Goal: Task Accomplishment & Management: Manage account settings

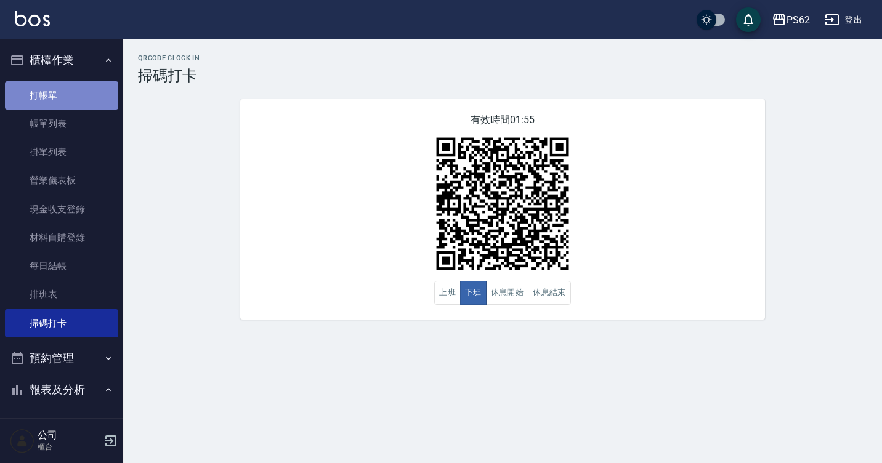
click at [75, 97] on link "打帳單" at bounding box center [61, 95] width 113 height 28
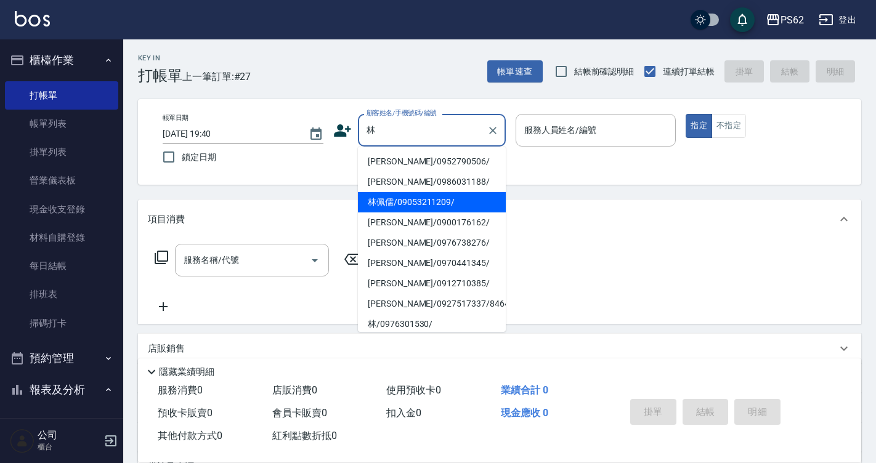
click at [430, 195] on li "林佩儒/09053211209/" at bounding box center [432, 202] width 148 height 20
type input "林佩儒/09053211209/"
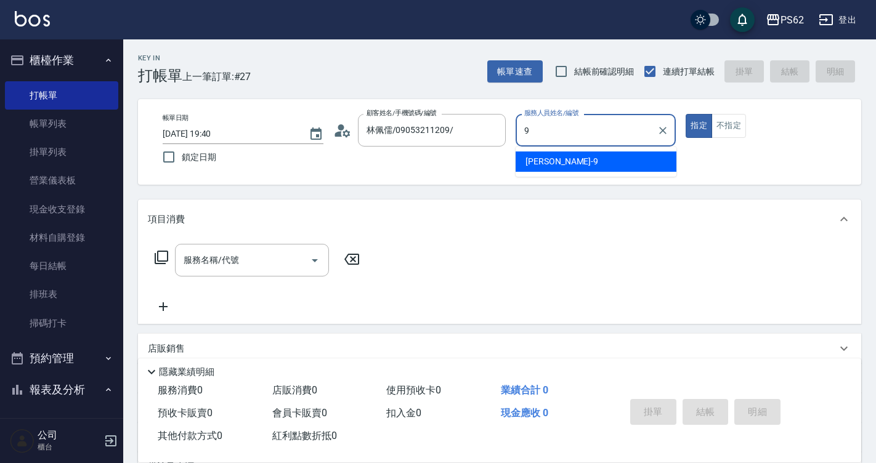
type input "niki-9"
type button "true"
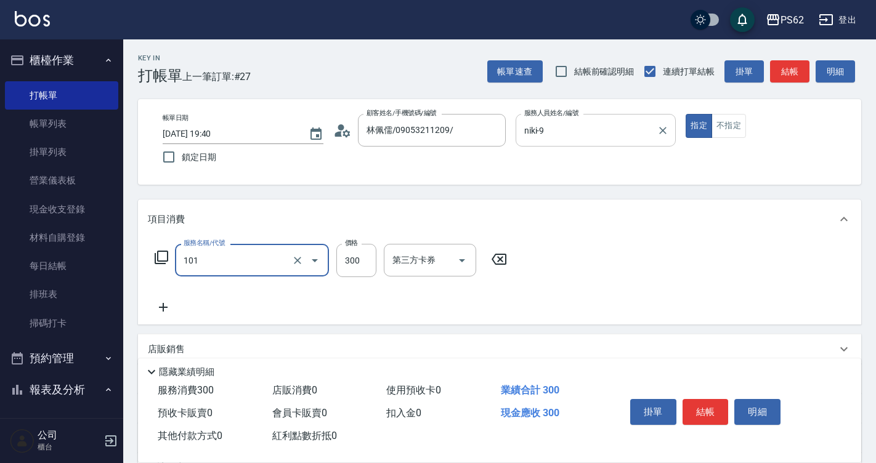
type input "洗髮(101)"
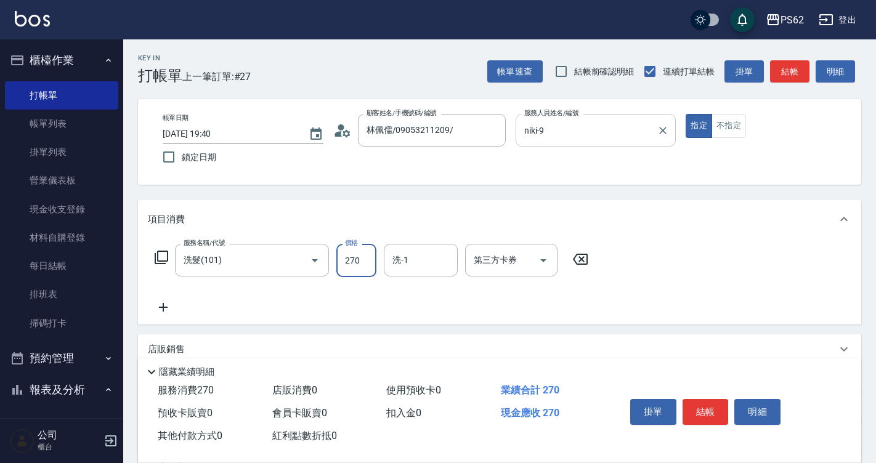
type input "270"
type input "安安-28"
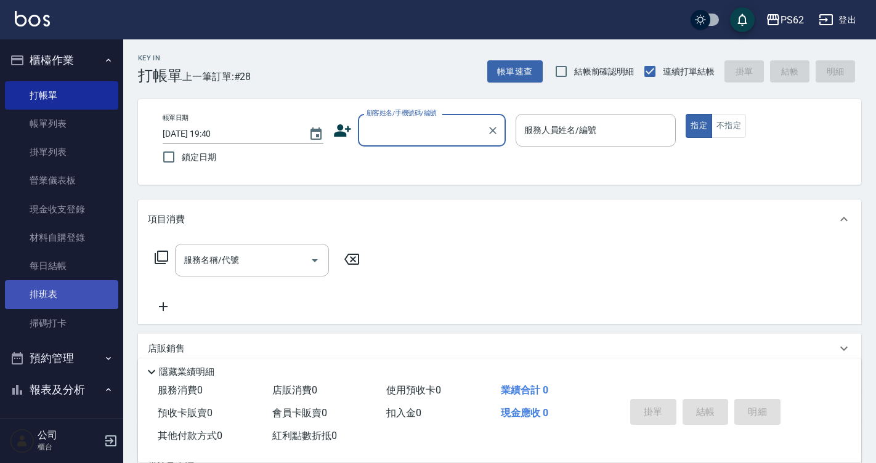
click at [68, 295] on link "排班表" at bounding box center [61, 294] width 113 height 28
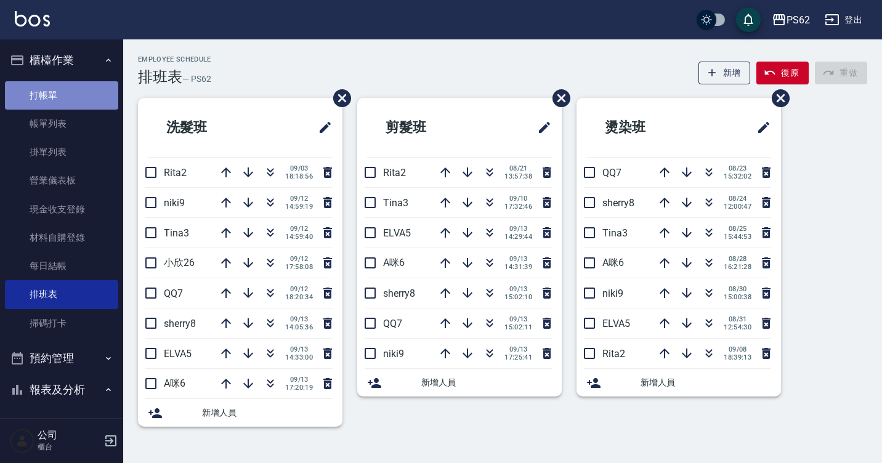
click at [79, 87] on link "打帳單" at bounding box center [61, 95] width 113 height 28
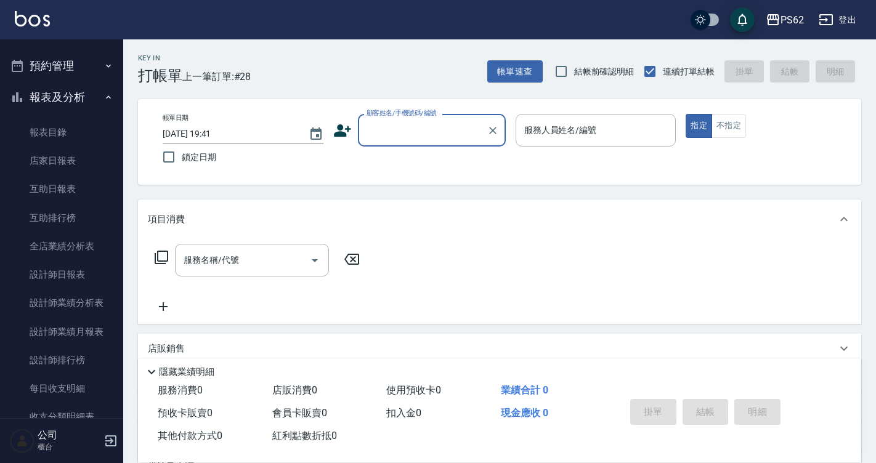
scroll to position [370, 0]
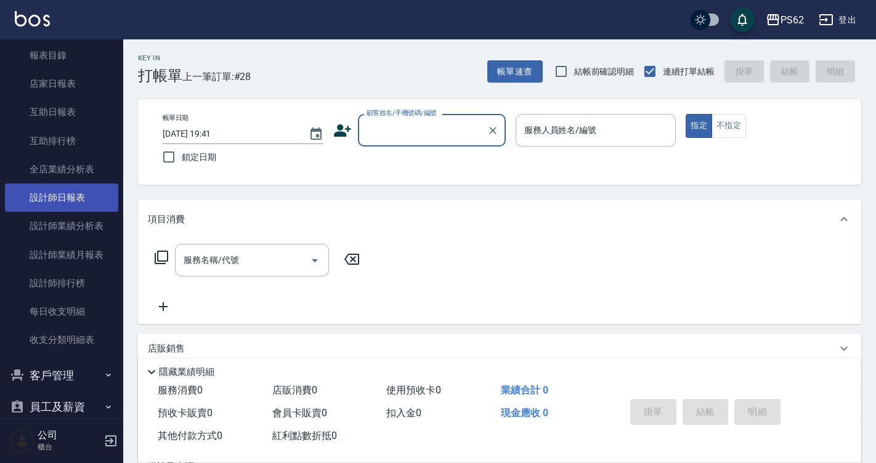
click at [83, 191] on link "設計師日報表" at bounding box center [61, 198] width 113 height 28
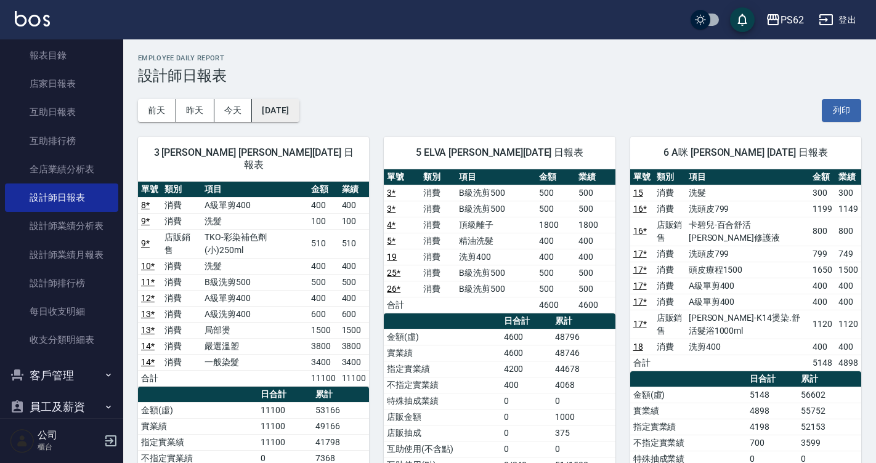
click at [289, 106] on button "[DATE]" at bounding box center [275, 110] width 47 height 23
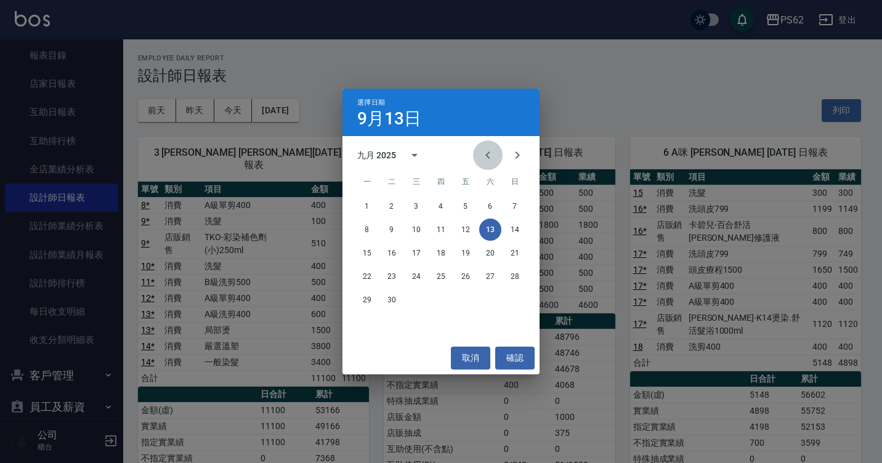
click at [485, 152] on icon "Previous month" at bounding box center [487, 155] width 15 height 15
click at [407, 254] on button "13" at bounding box center [416, 253] width 22 height 22
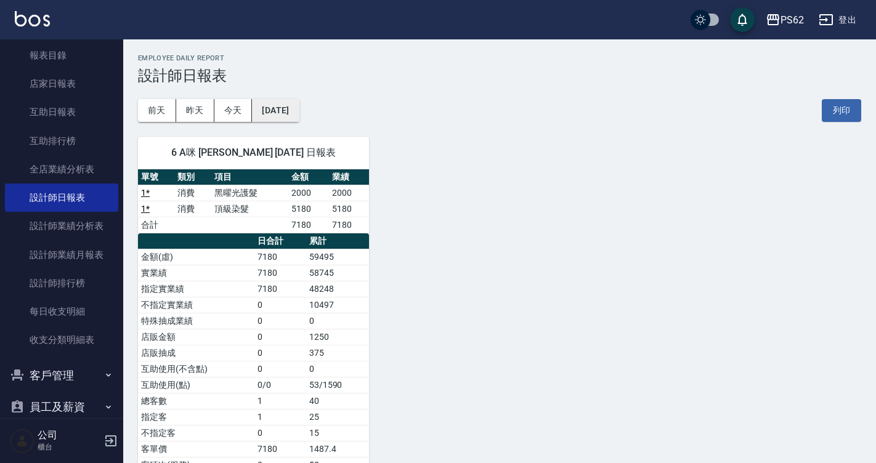
click at [299, 110] on button "[DATE]" at bounding box center [275, 110] width 47 height 23
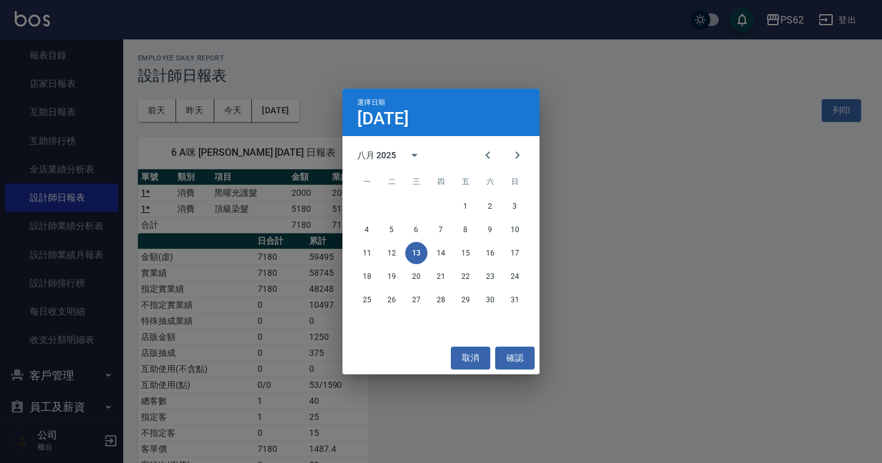
click at [303, 110] on div "選擇日期 [DATE] 八月 2025 一 二 三 四 五 六 日 1 2 3 4 5 6 7 8 9 10 11 12 13 14 15 16 17 18 …" at bounding box center [441, 231] width 882 height 463
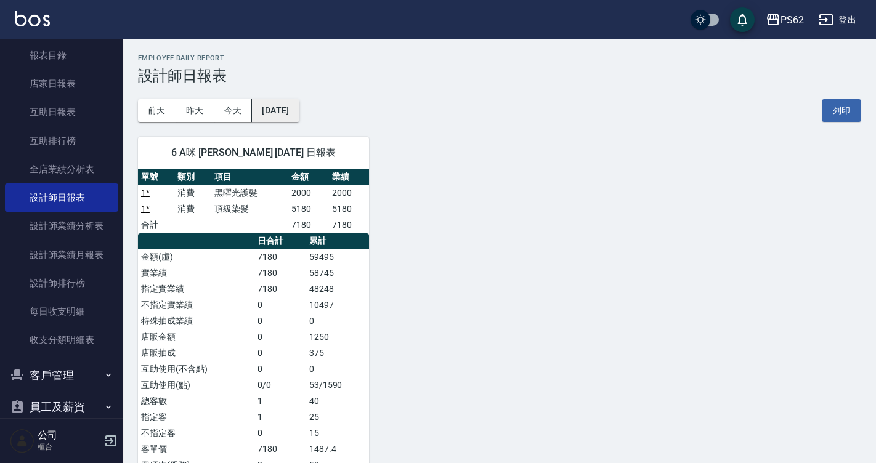
click at [286, 105] on button "[DATE]" at bounding box center [275, 110] width 47 height 23
click at [298, 117] on button "[DATE]" at bounding box center [275, 110] width 47 height 23
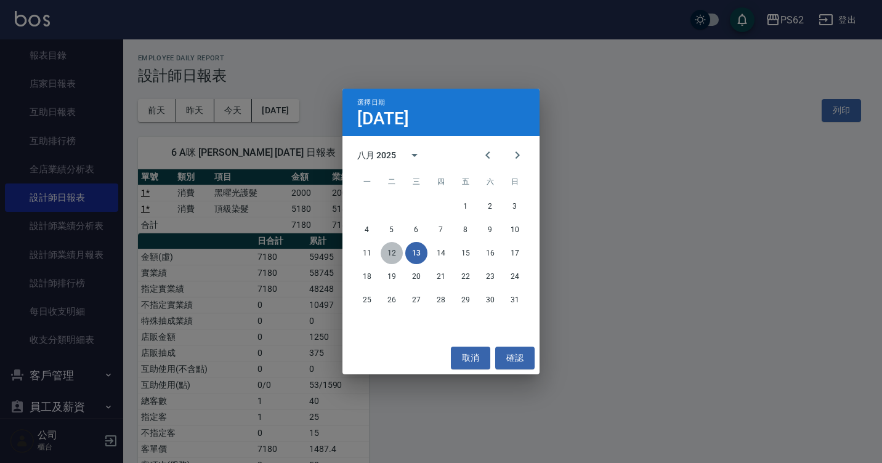
click at [398, 257] on button "12" at bounding box center [392, 253] width 22 height 22
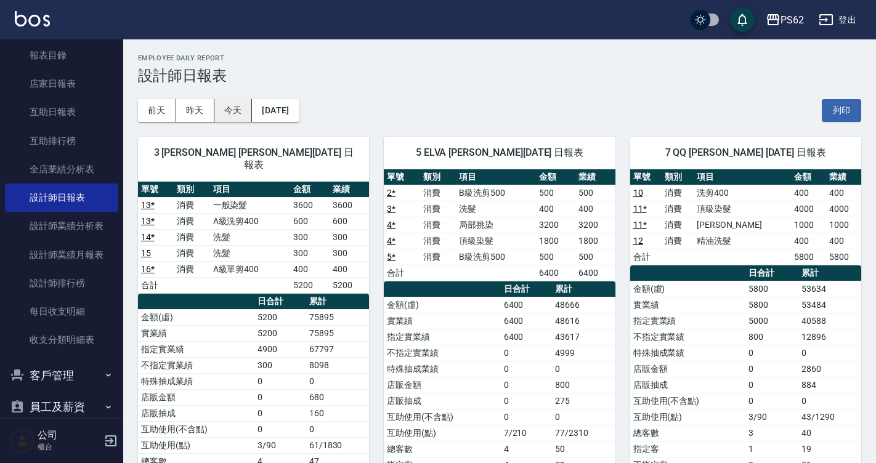
click at [243, 107] on button "今天" at bounding box center [233, 110] width 38 height 23
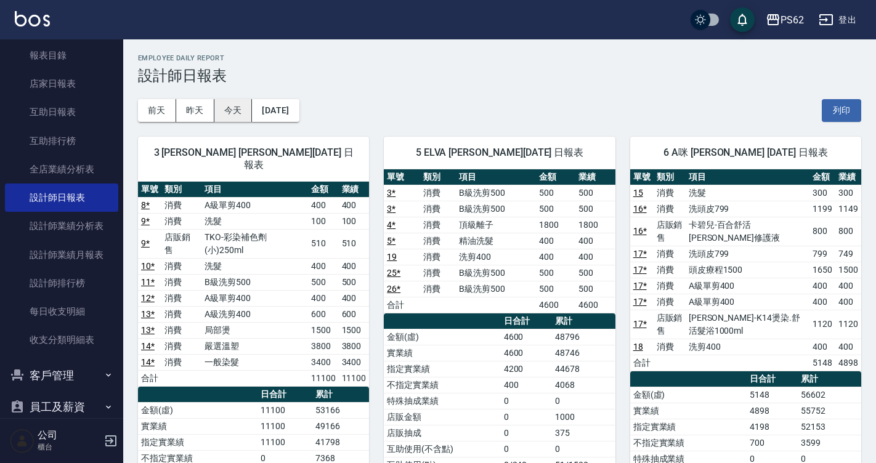
click at [230, 119] on button "今天" at bounding box center [233, 110] width 38 height 23
click at [230, 118] on button "今天" at bounding box center [233, 110] width 38 height 23
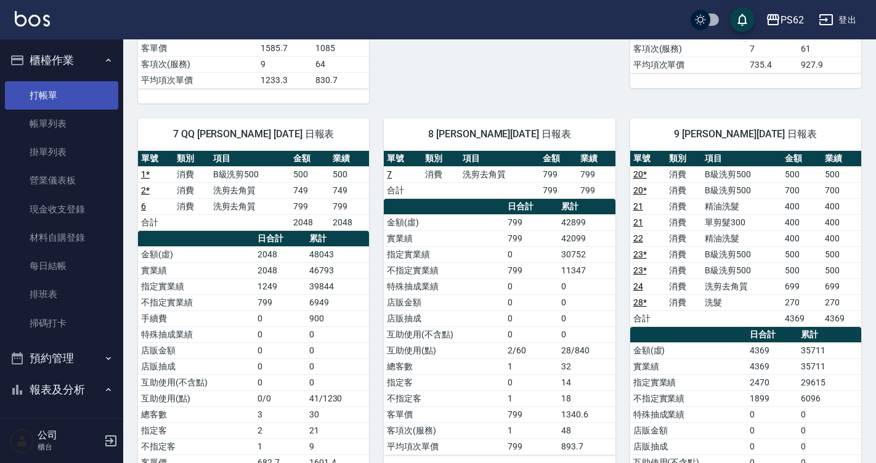
click at [68, 92] on link "打帳單" at bounding box center [61, 95] width 113 height 28
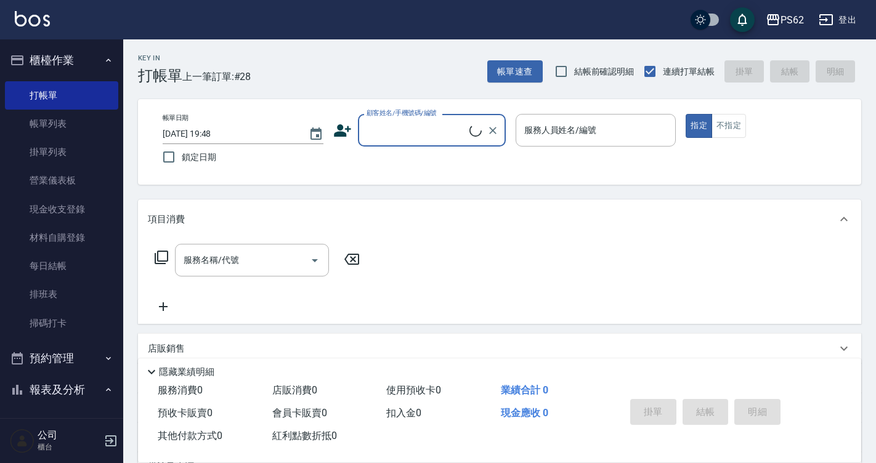
click at [346, 129] on icon at bounding box center [342, 130] width 17 height 12
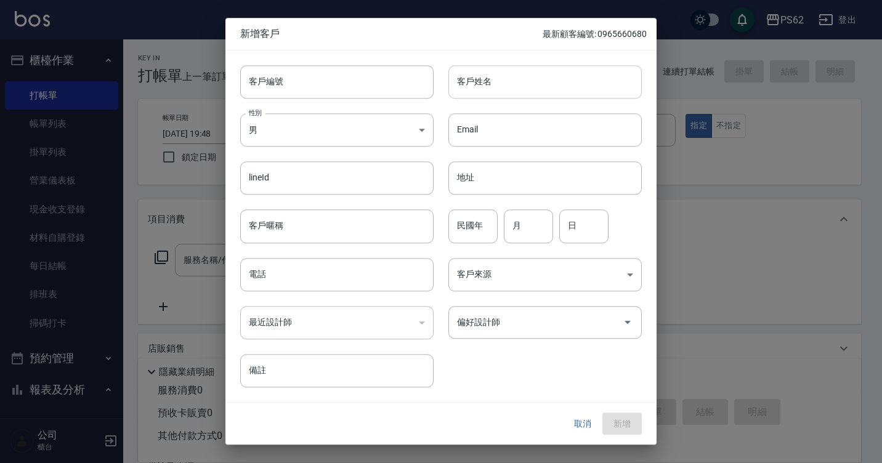
click at [502, 95] on input "客戶姓名" at bounding box center [544, 81] width 193 height 33
type input "[PERSON_NAME]"
drag, startPoint x: 796, startPoint y: 381, endPoint x: 259, endPoint y: 283, distance: 545.4
click at [258, 283] on input "電話" at bounding box center [336, 274] width 193 height 33
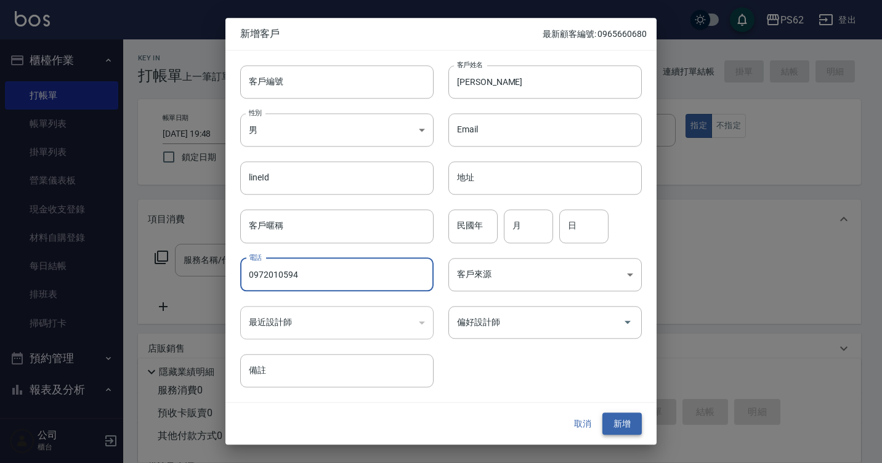
type input "0972010594"
click at [627, 423] on button "新增" at bounding box center [621, 424] width 39 height 23
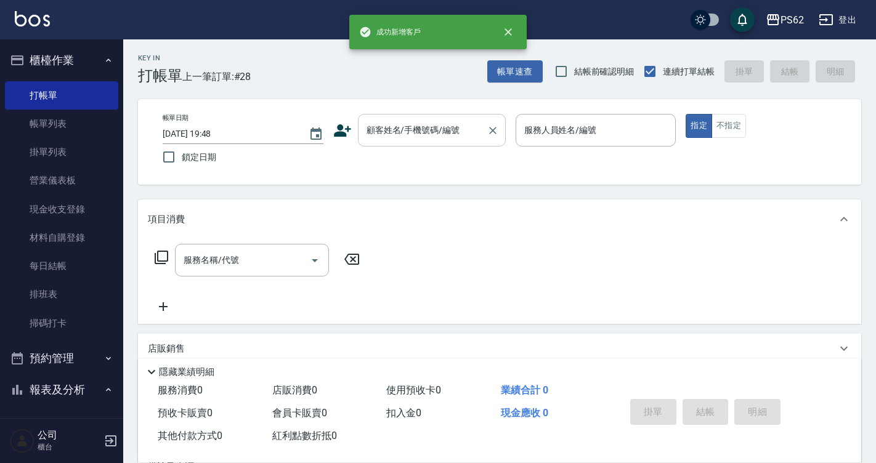
click at [427, 131] on input "顧客姓名/手機號碼/編號" at bounding box center [422, 130] width 118 height 22
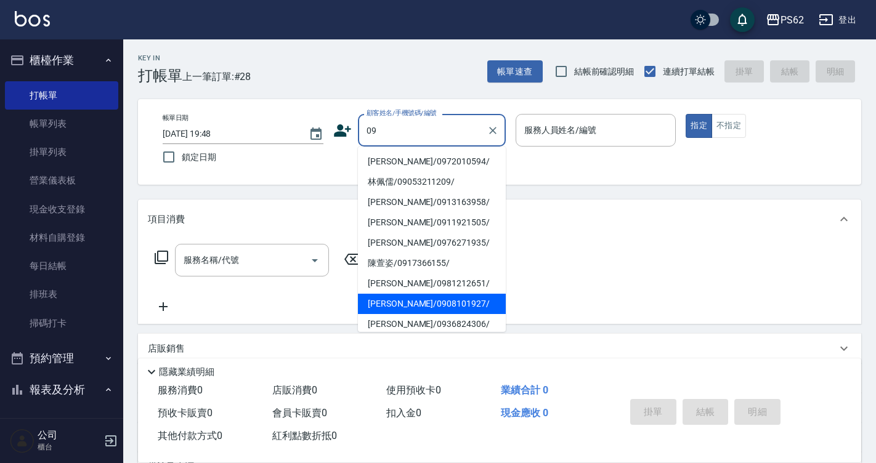
type input "[PERSON_NAME]/0972010594/"
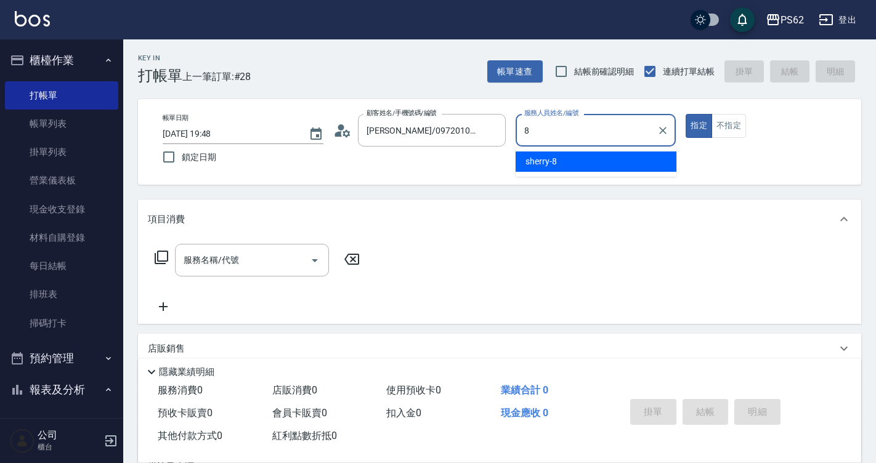
type input "sherry-8"
type button "true"
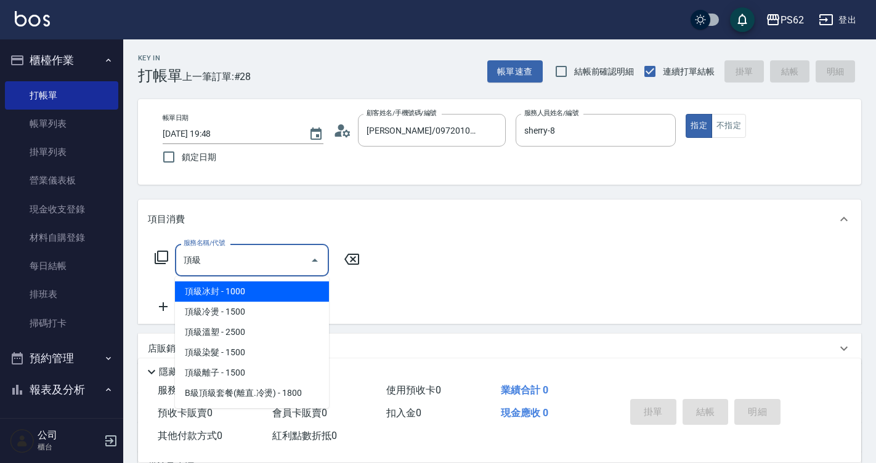
type input "頂"
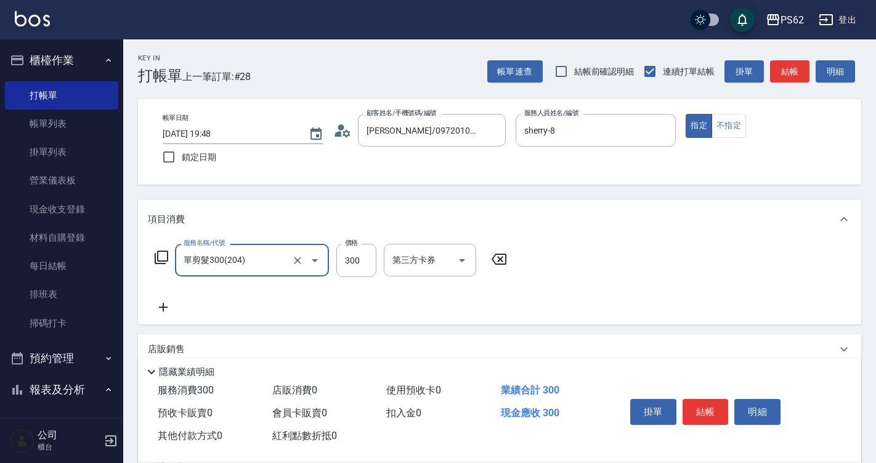
type input "單剪髮300(204)"
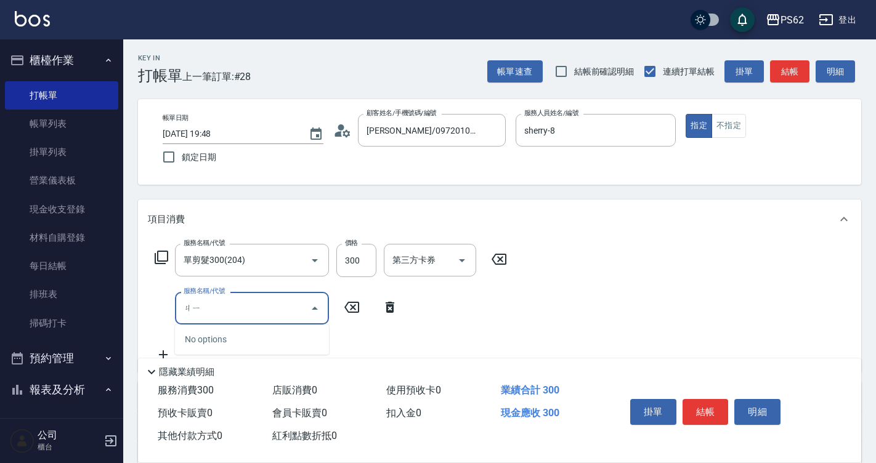
type input "ㄐ"
type input "局部燙(303)"
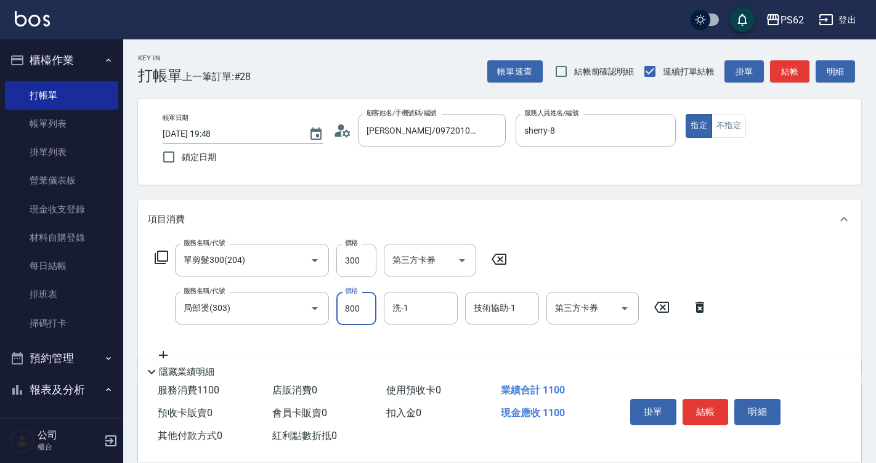
type input "800"
click at [416, 325] on div "洗-1" at bounding box center [421, 308] width 74 height 33
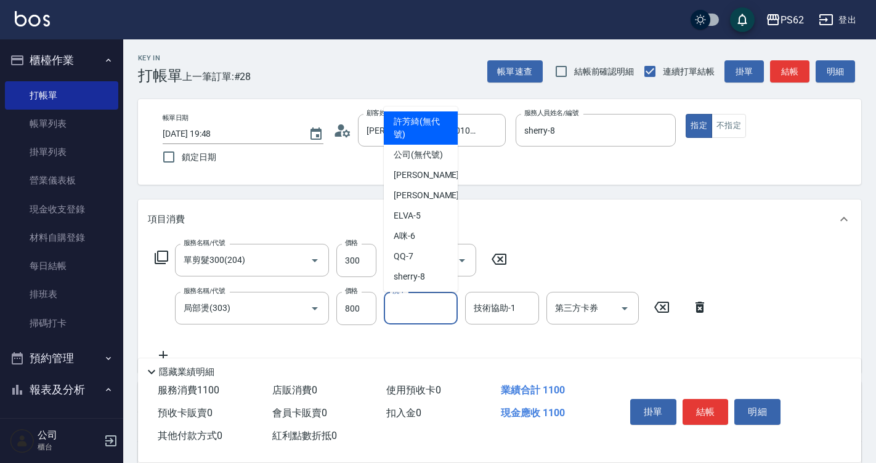
drag, startPoint x: 723, startPoint y: 203, endPoint x: 724, endPoint y: 214, distance: 11.2
click at [723, 203] on div "項目消費" at bounding box center [499, 219] width 723 height 39
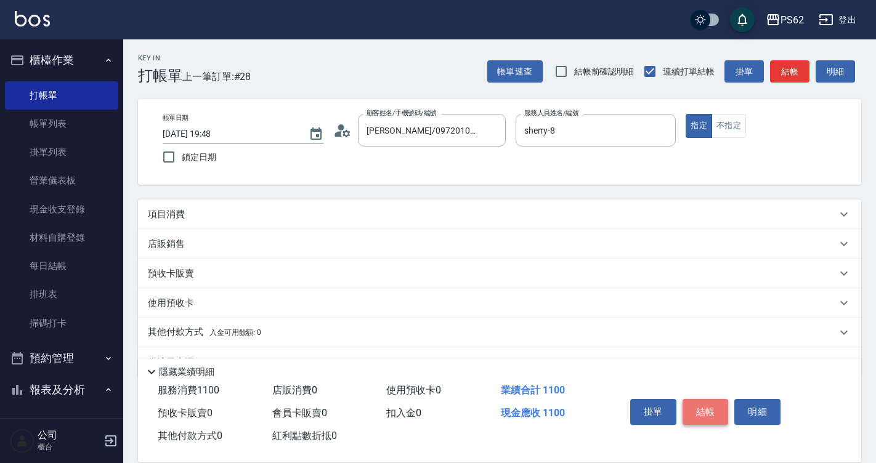
click at [701, 411] on button "結帳" at bounding box center [705, 412] width 46 height 26
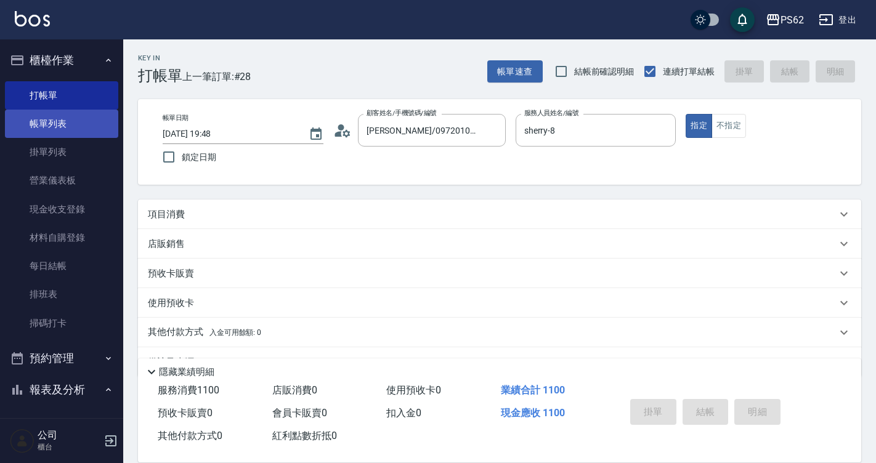
type input "[DATE] 19:50"
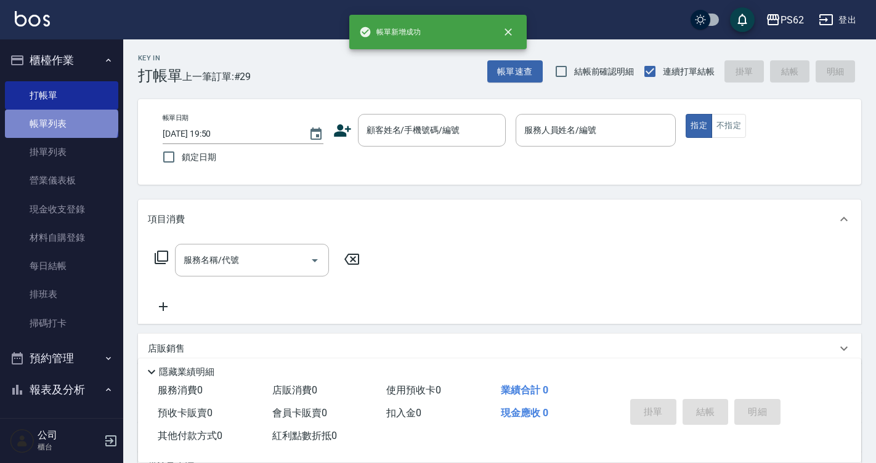
click at [60, 122] on link "帳單列表" at bounding box center [61, 124] width 113 height 28
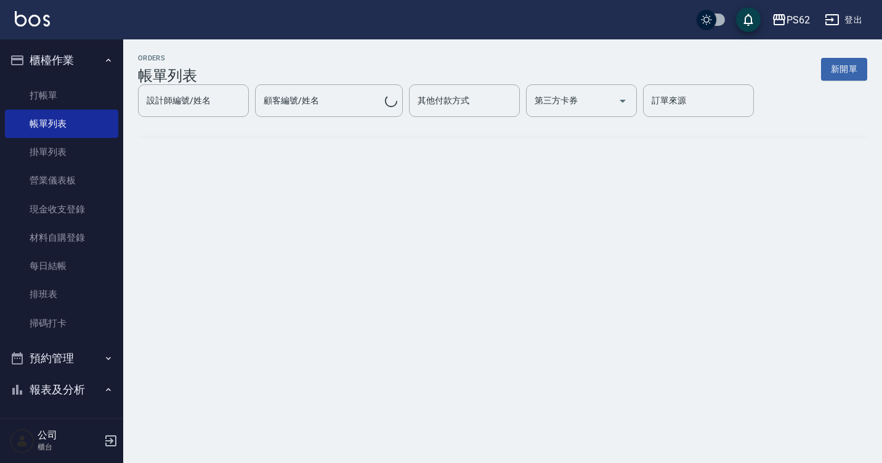
click at [192, 91] on div "設計師編號/姓名 設計師編號/姓名 顧客編號/姓名 顧客編號/姓名 其他付款方式 其他付款方式 第三方卡券 第三方卡券 訂單來源 訂單來源" at bounding box center [502, 100] width 729 height 33
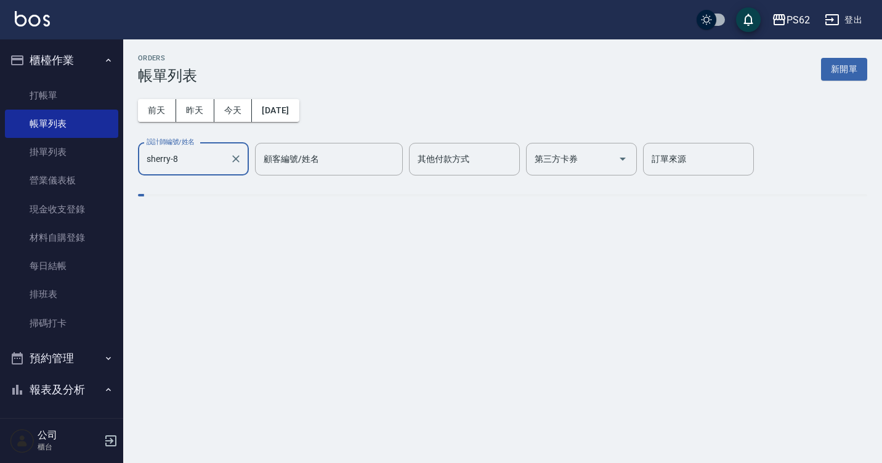
type input "sherry-8"
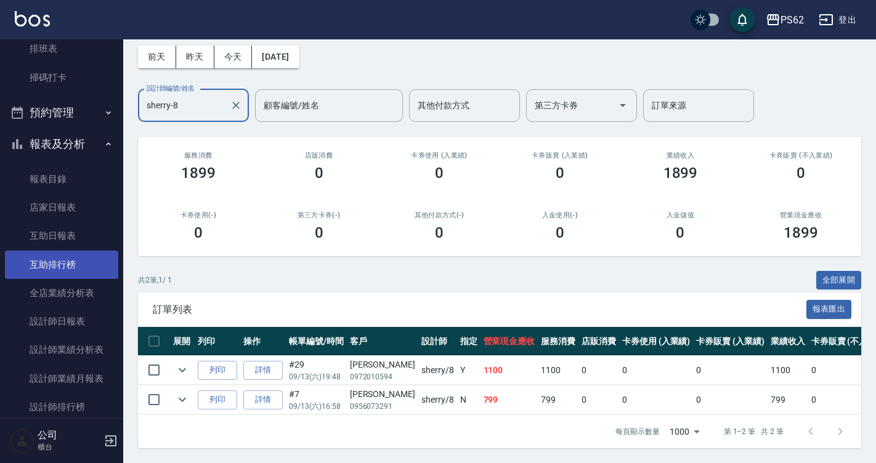
scroll to position [246, 0]
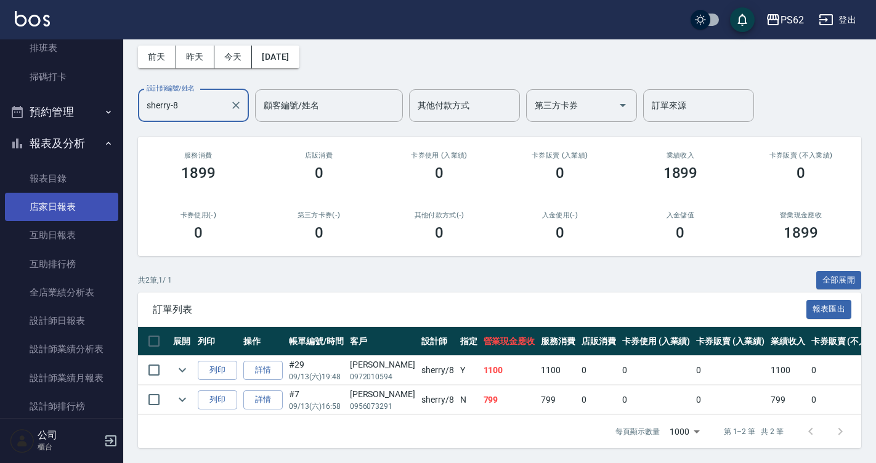
click at [83, 211] on link "店家日報表" at bounding box center [61, 207] width 113 height 28
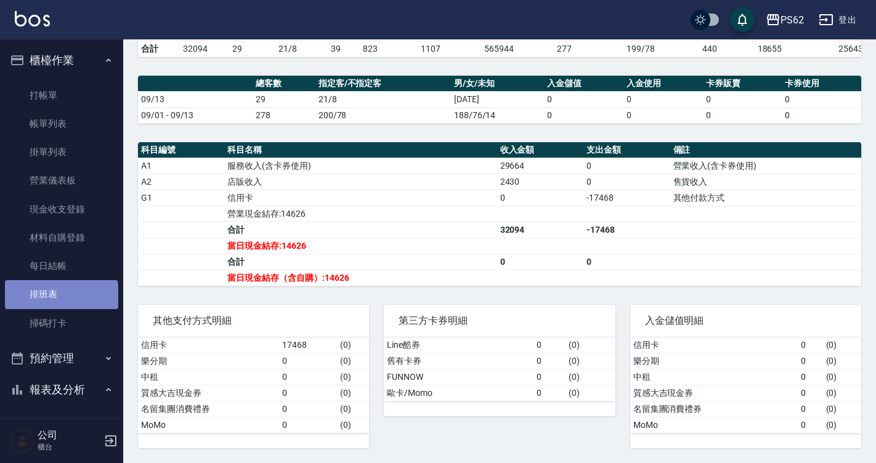
click at [60, 304] on link "排班表" at bounding box center [61, 294] width 113 height 28
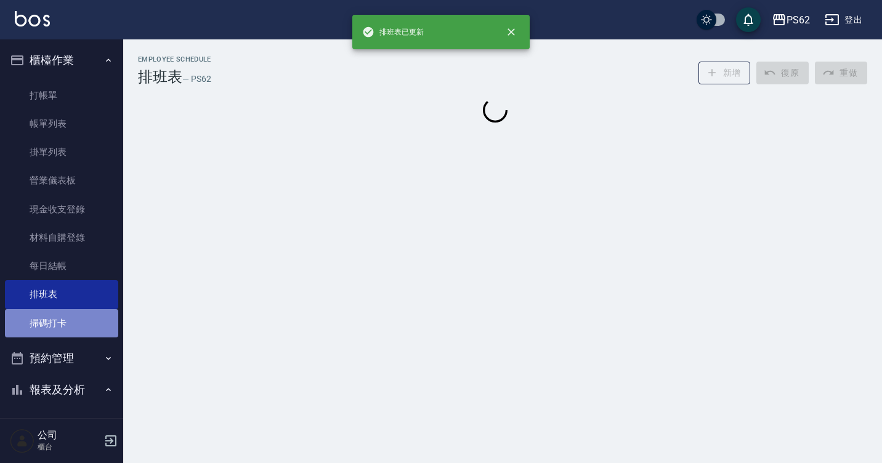
click at [65, 323] on link "掃碼打卡" at bounding box center [61, 323] width 113 height 28
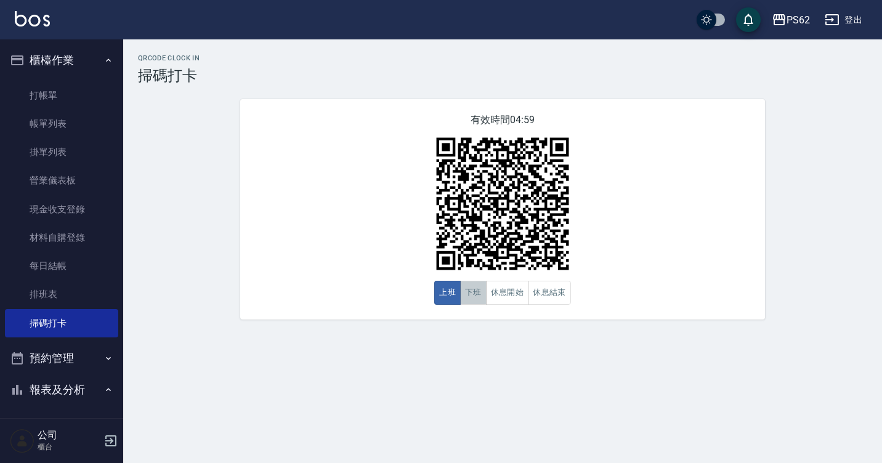
click at [472, 296] on button "下班" at bounding box center [473, 293] width 26 height 24
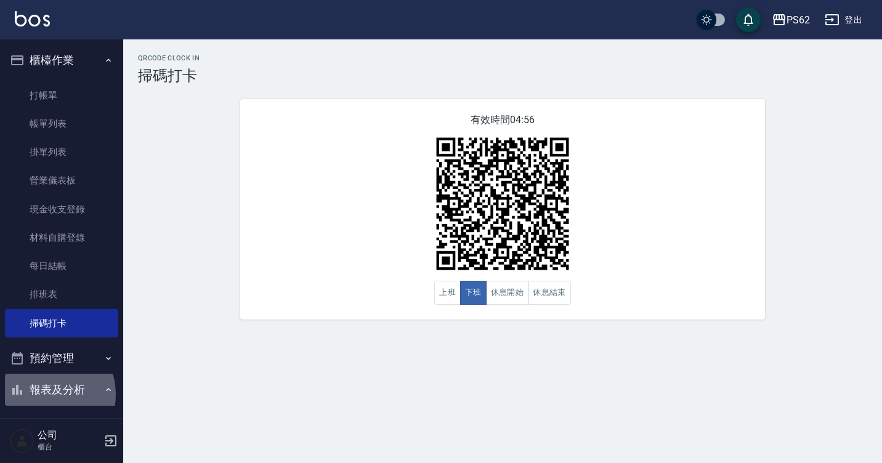
click at [48, 395] on button "報表及分析" at bounding box center [61, 390] width 113 height 32
click at [52, 384] on button "報表及分析" at bounding box center [61, 390] width 113 height 32
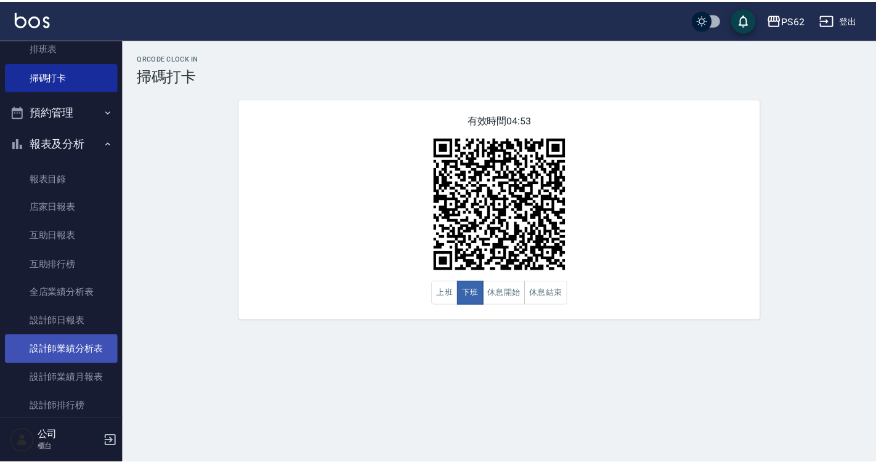
scroll to position [308, 0]
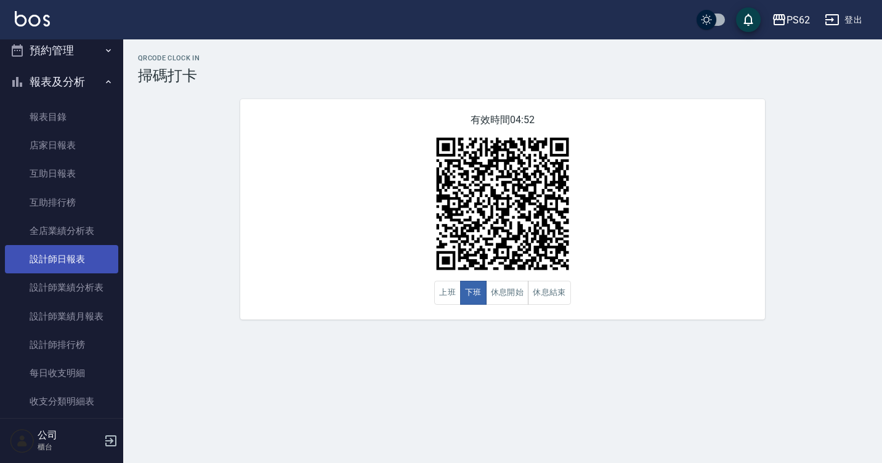
click at [66, 259] on link "設計師日報表" at bounding box center [61, 259] width 113 height 28
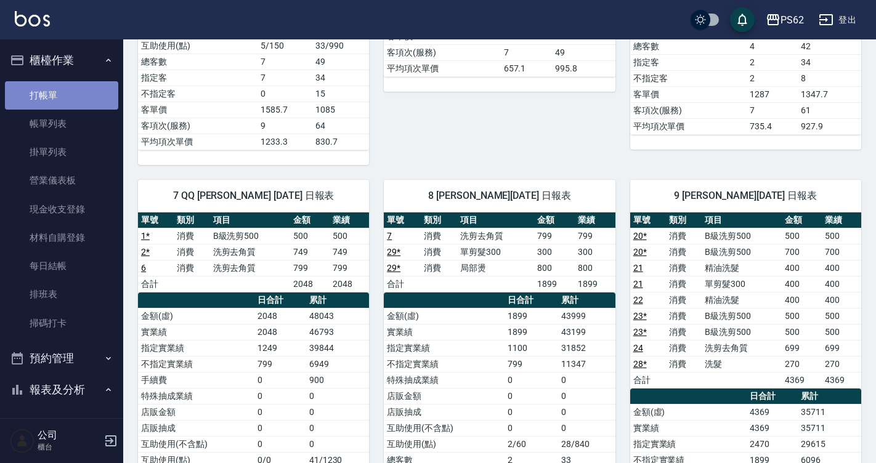
click at [68, 92] on link "打帳單" at bounding box center [61, 95] width 113 height 28
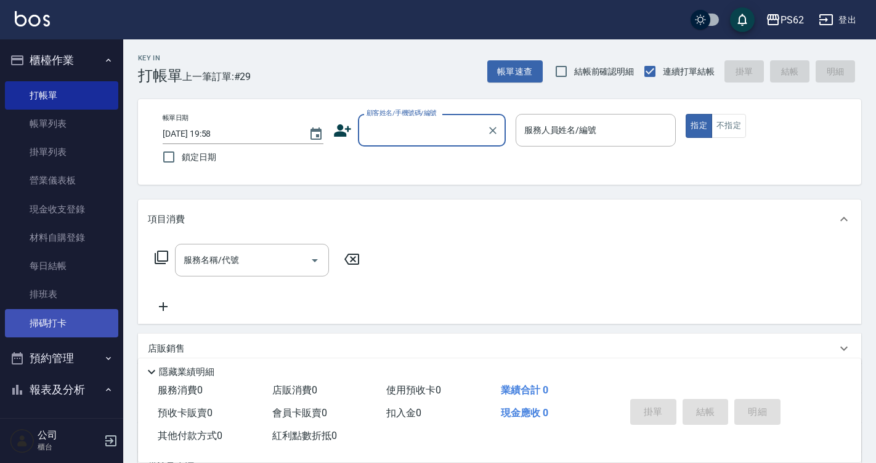
click at [48, 310] on link "掃碼打卡" at bounding box center [61, 323] width 113 height 28
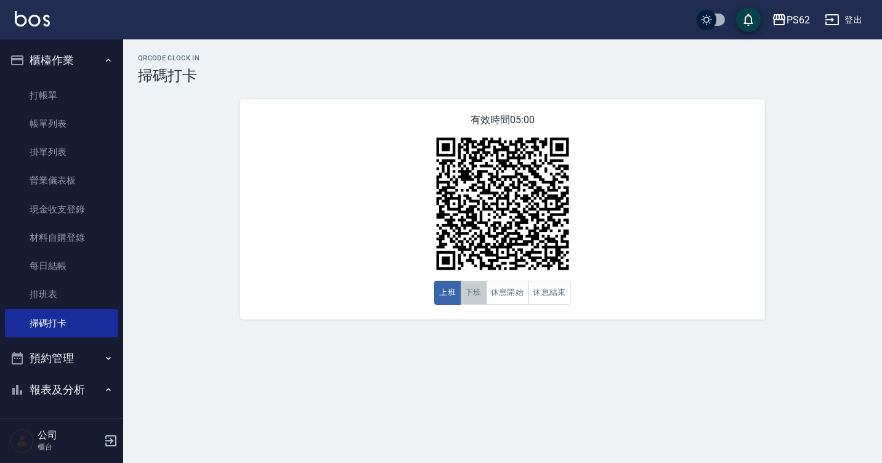
click at [476, 294] on button "下班" at bounding box center [473, 293] width 26 height 24
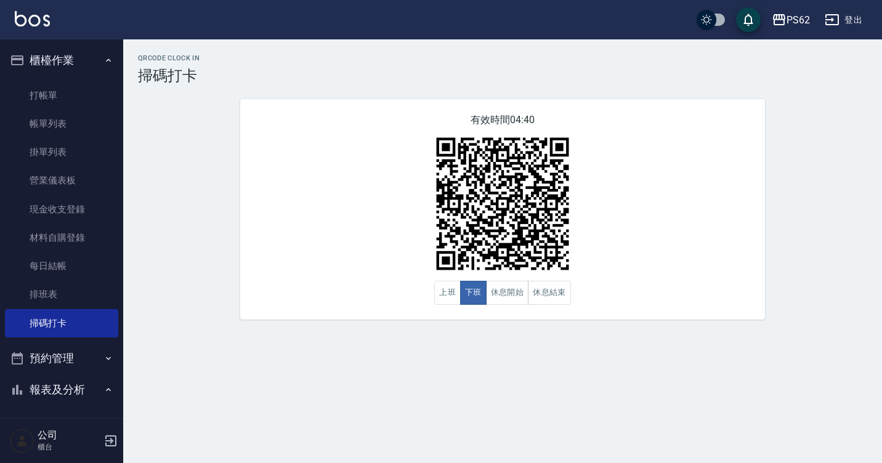
click at [288, 148] on div "有效時間 04:40 上班 下班 休息開始 休息結束" at bounding box center [502, 209] width 525 height 221
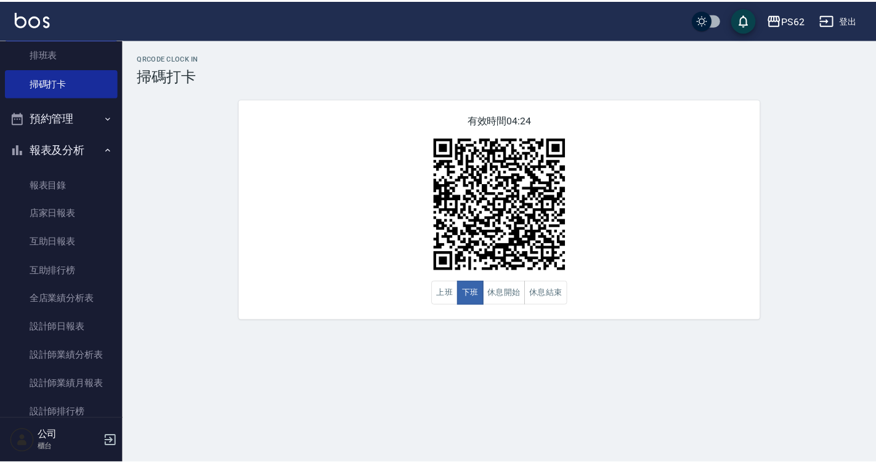
scroll to position [246, 0]
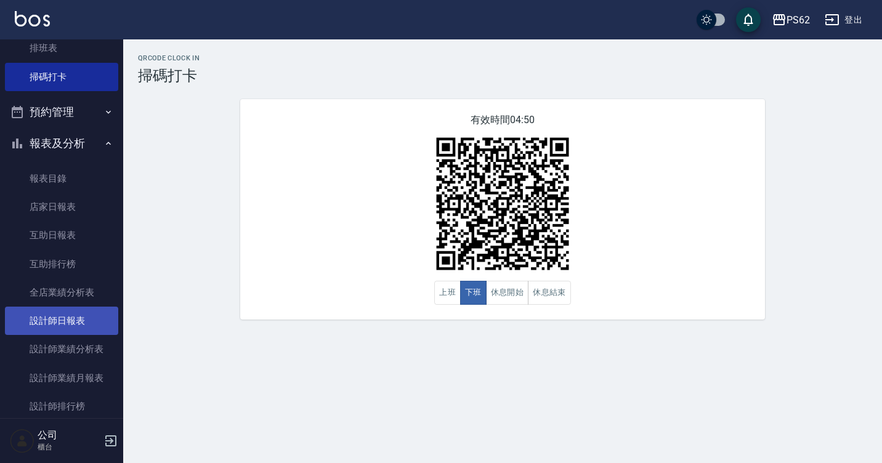
click at [60, 330] on link "設計師日報表" at bounding box center [61, 321] width 113 height 28
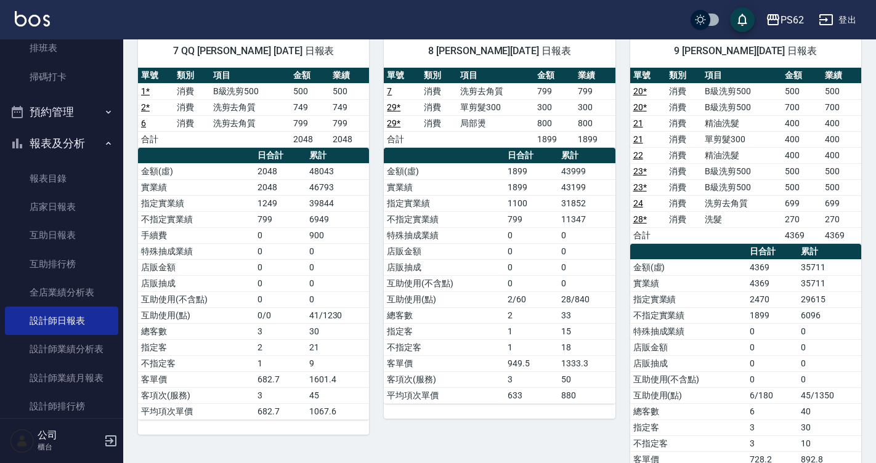
scroll to position [616, 0]
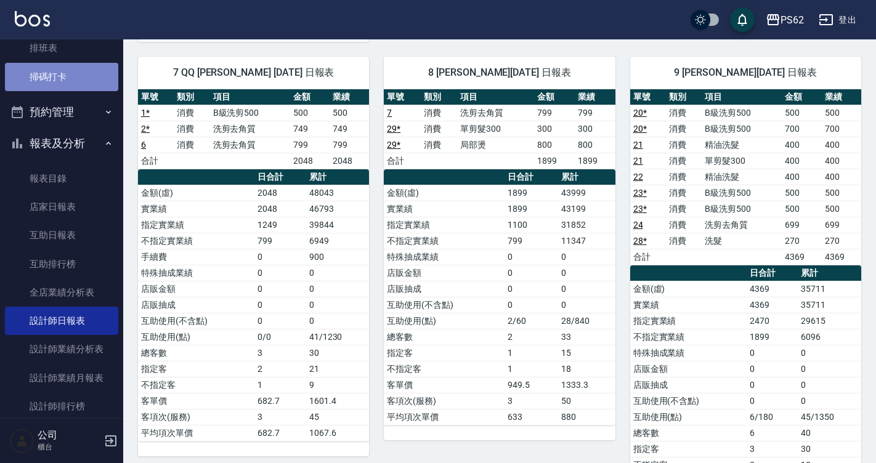
click at [65, 81] on link "掃碼打卡" at bounding box center [61, 77] width 113 height 28
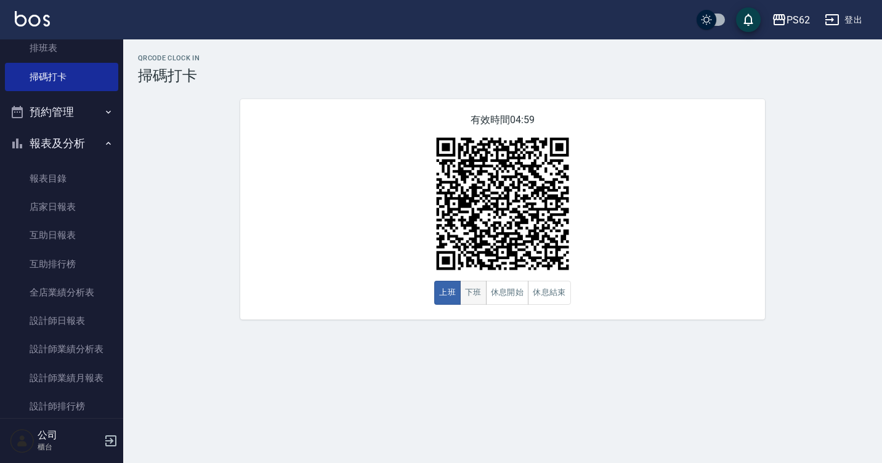
click at [481, 299] on button "下班" at bounding box center [473, 293] width 26 height 24
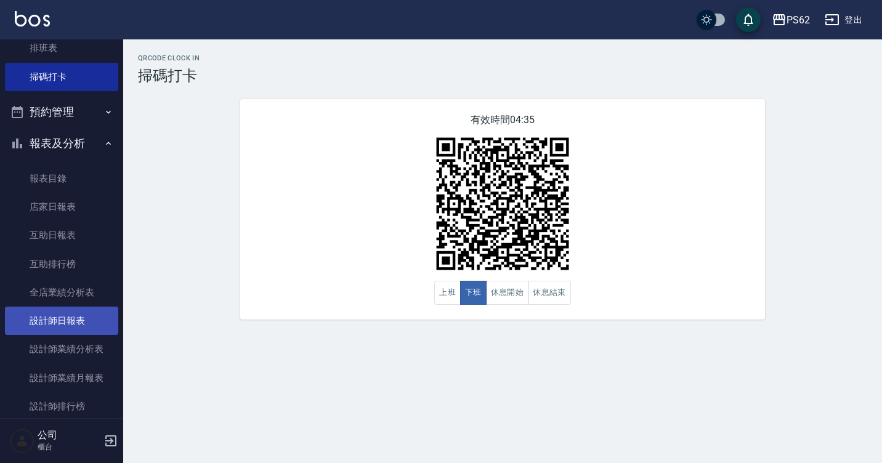
click at [59, 331] on link "設計師日報表" at bounding box center [61, 321] width 113 height 28
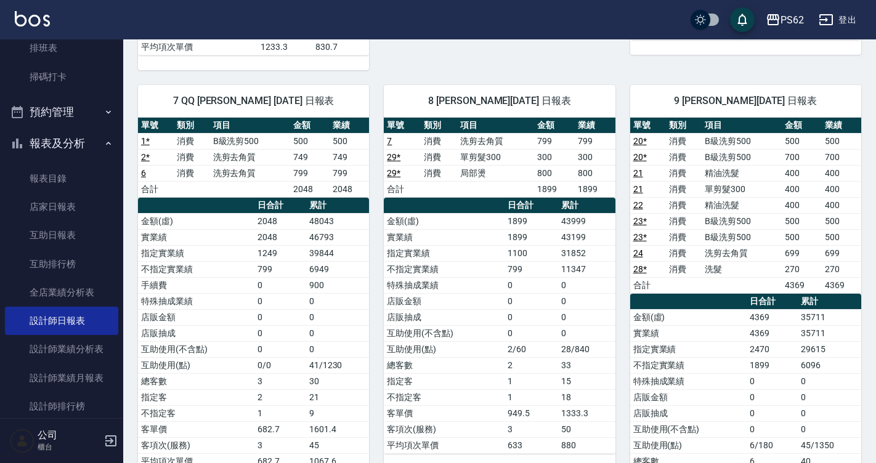
scroll to position [616, 0]
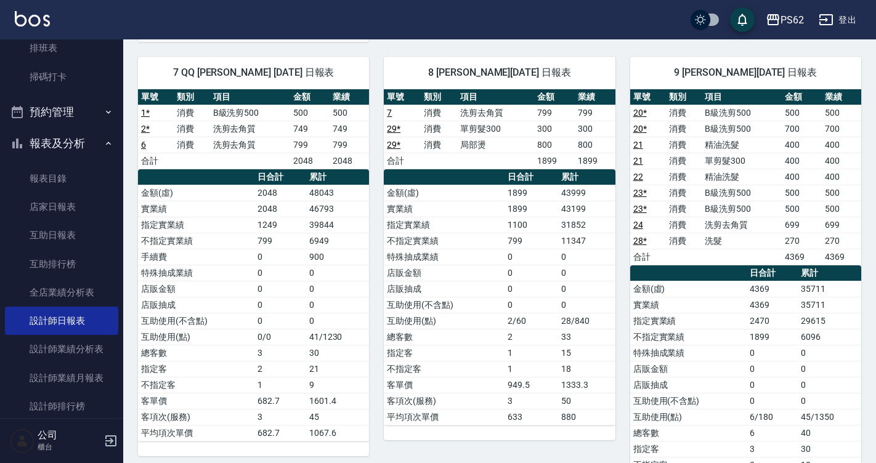
drag, startPoint x: 314, startPoint y: 167, endPoint x: 331, endPoint y: 171, distance: 18.2
click at [329, 170] on table "日合計 累計 金額(虛) 2048 48043 實業績 2048 46793 指定實業績 1249 39844 不指定實業績 799 6949 手續費 0 9…" at bounding box center [253, 305] width 231 height 272
click at [331, 185] on td "48043" at bounding box center [337, 193] width 63 height 16
click at [266, 201] on td "2048" at bounding box center [280, 209] width 52 height 16
click at [66, 245] on link "互助日報表" at bounding box center [61, 235] width 113 height 28
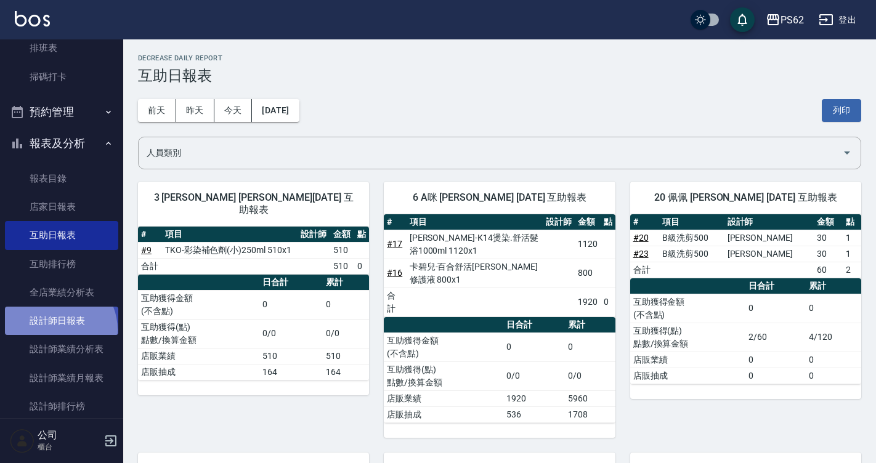
click at [54, 330] on link "設計師日報表" at bounding box center [61, 321] width 113 height 28
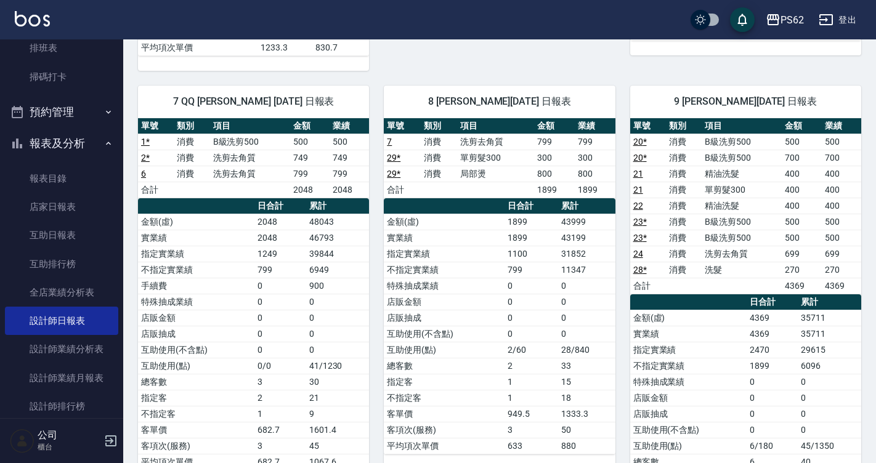
scroll to position [616, 0]
